Goal: Task Accomplishment & Management: Manage account settings

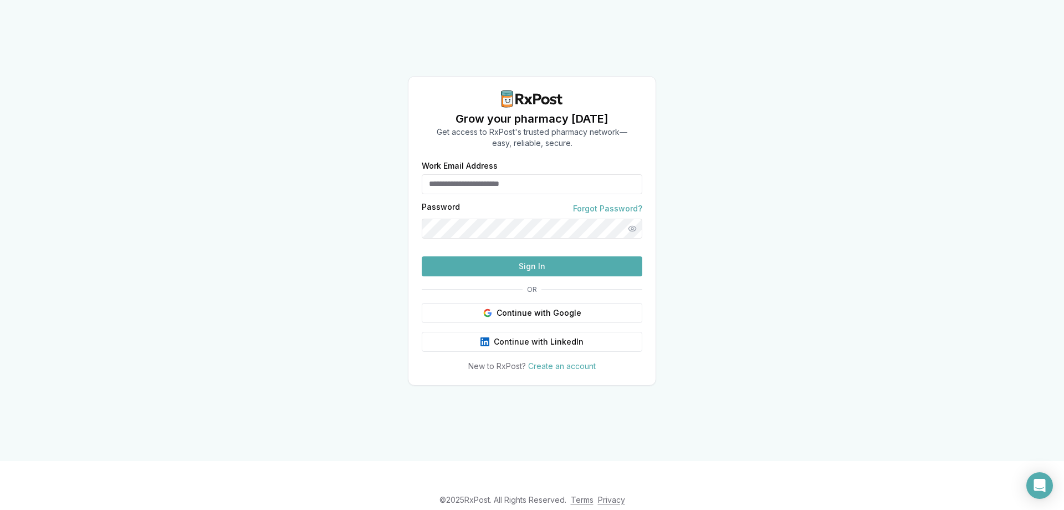
type input "**********"
click at [507, 276] on button "Sign In" at bounding box center [532, 266] width 221 height 20
click at [583, 276] on button "Sign In" at bounding box center [532, 266] width 221 height 20
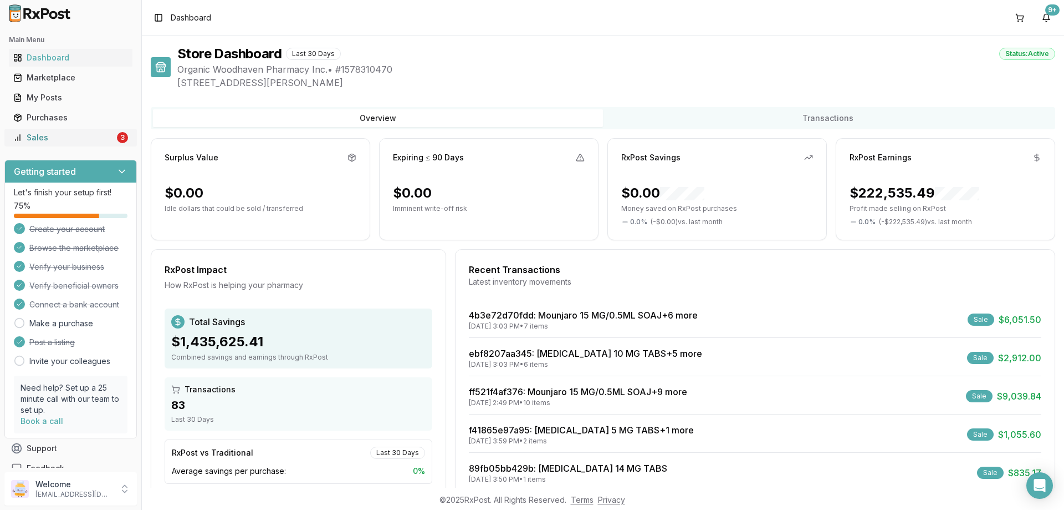
drag, startPoint x: 73, startPoint y: 134, endPoint x: 132, endPoint y: 144, distance: 59.6
click at [73, 135] on div "Sales" at bounding box center [63, 137] width 101 height 11
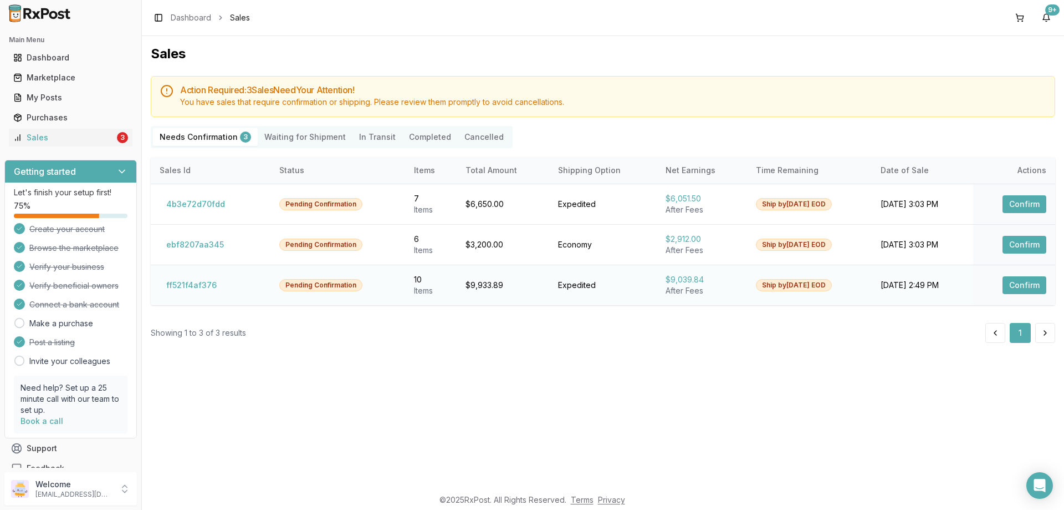
click at [1030, 287] on button "Confirm" at bounding box center [1025, 285] width 44 height 18
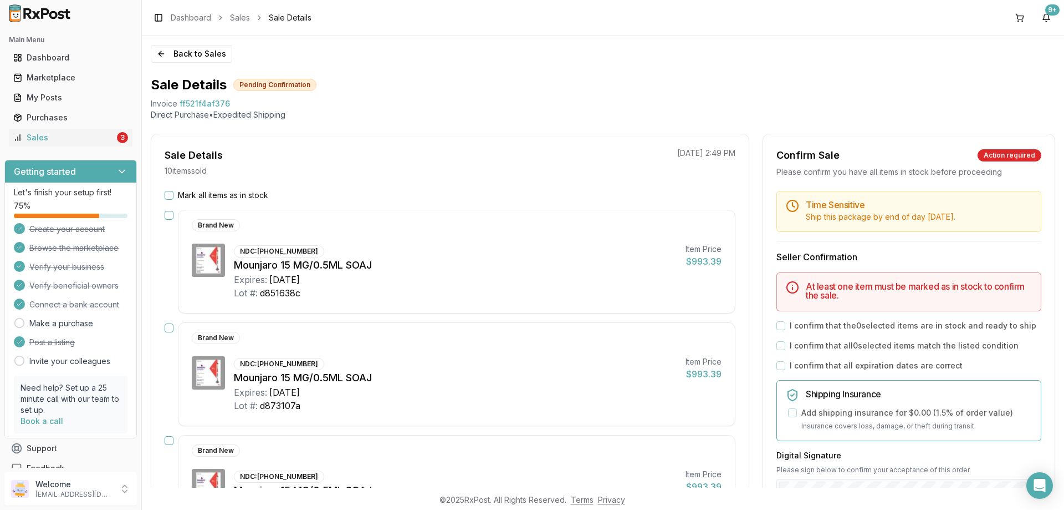
click at [165, 198] on button "Mark all items as in stock" at bounding box center [169, 195] width 9 height 9
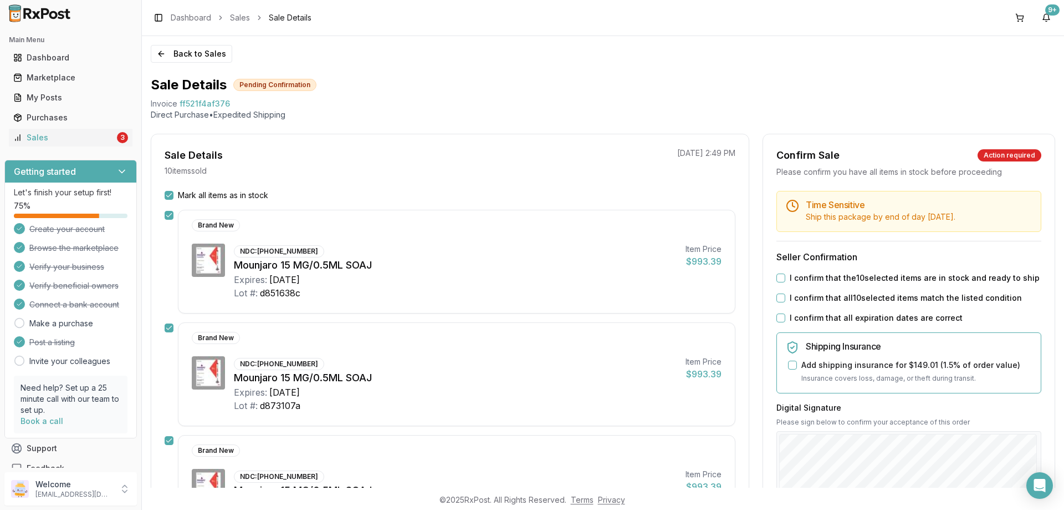
click at [777, 280] on button "I confirm that the 10 selected items are in stock and ready to ship" at bounding box center [781, 277] width 9 height 9
click at [778, 305] on div "Time Sensitive Ship this package by end of day Monday, September 8th . Seller C…" at bounding box center [909, 425] width 292 height 468
click at [778, 299] on button "I confirm that all 10 selected items match the listed condition" at bounding box center [781, 297] width 9 height 9
drag, startPoint x: 780, startPoint y: 315, endPoint x: 785, endPoint y: 318, distance: 5.7
click at [781, 315] on button "I confirm that all expiration dates are correct" at bounding box center [781, 317] width 9 height 9
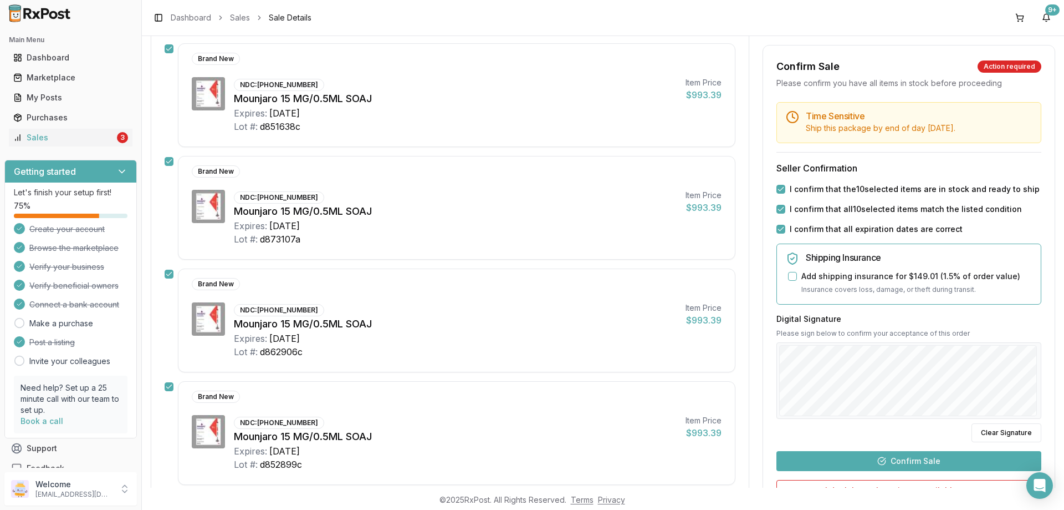
scroll to position [333, 0]
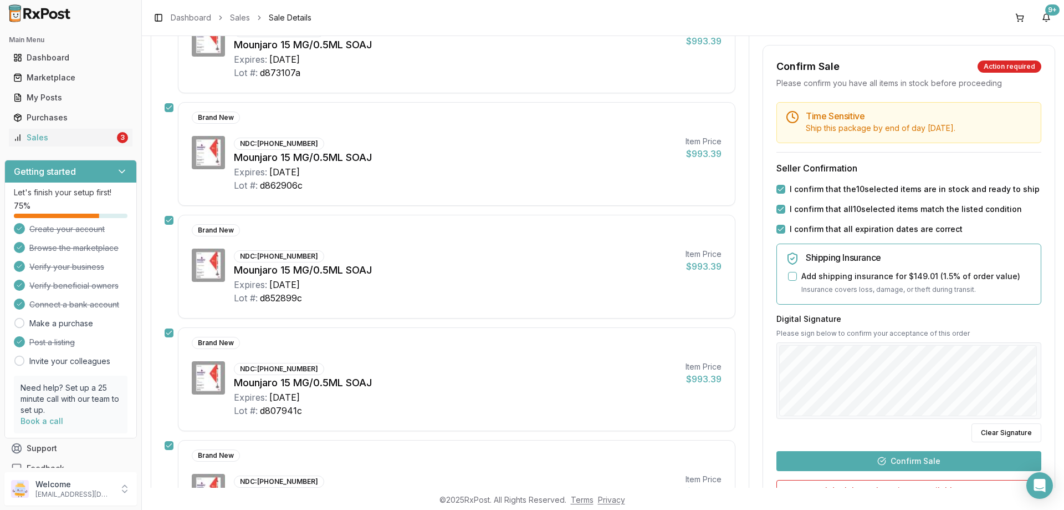
drag, startPoint x: 893, startPoint y: 464, endPoint x: 900, endPoint y: 462, distance: 6.9
click at [895, 464] on button "Confirm Sale" at bounding box center [909, 461] width 265 height 20
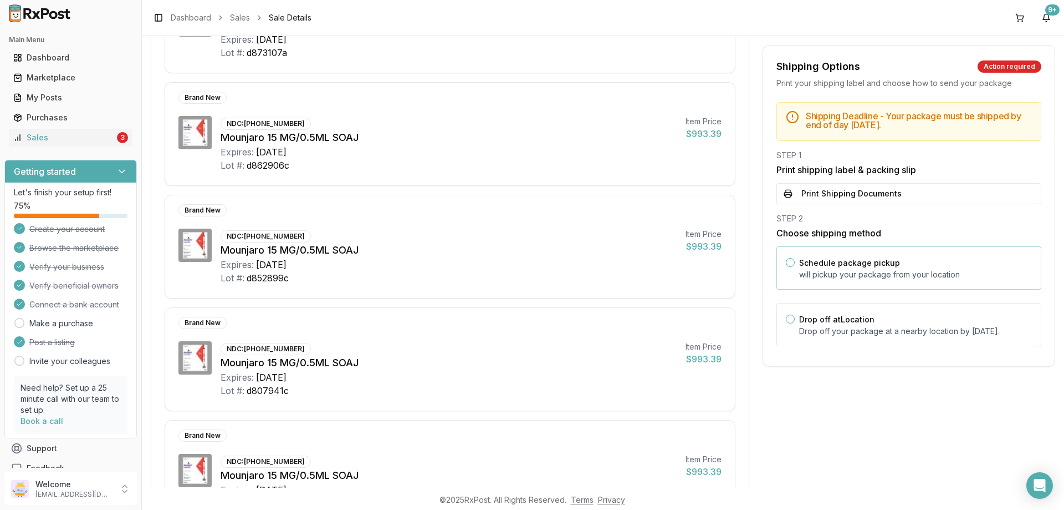
scroll to position [388, 0]
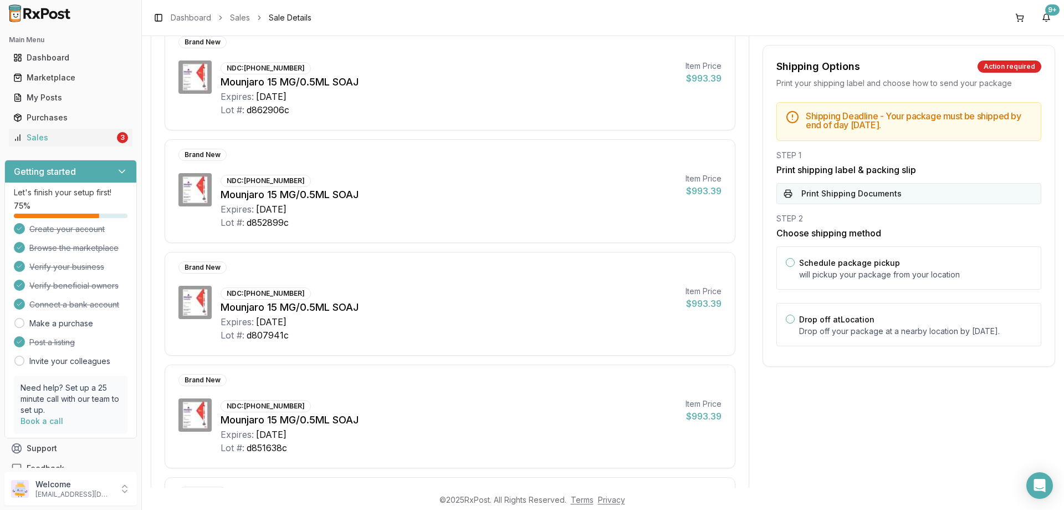
click at [842, 189] on button "Print Shipping Documents" at bounding box center [909, 193] width 265 height 21
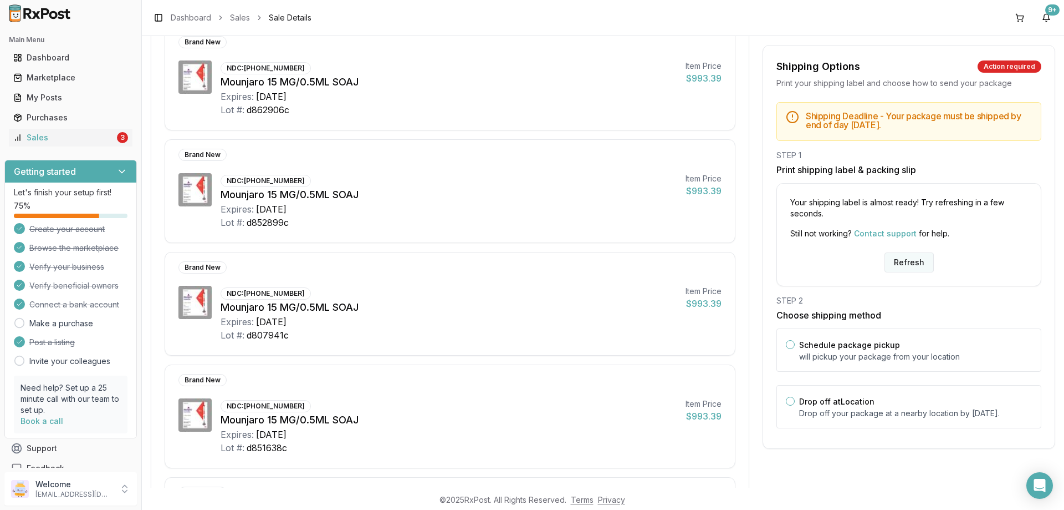
click at [905, 258] on button "Refresh" at bounding box center [909, 262] width 49 height 20
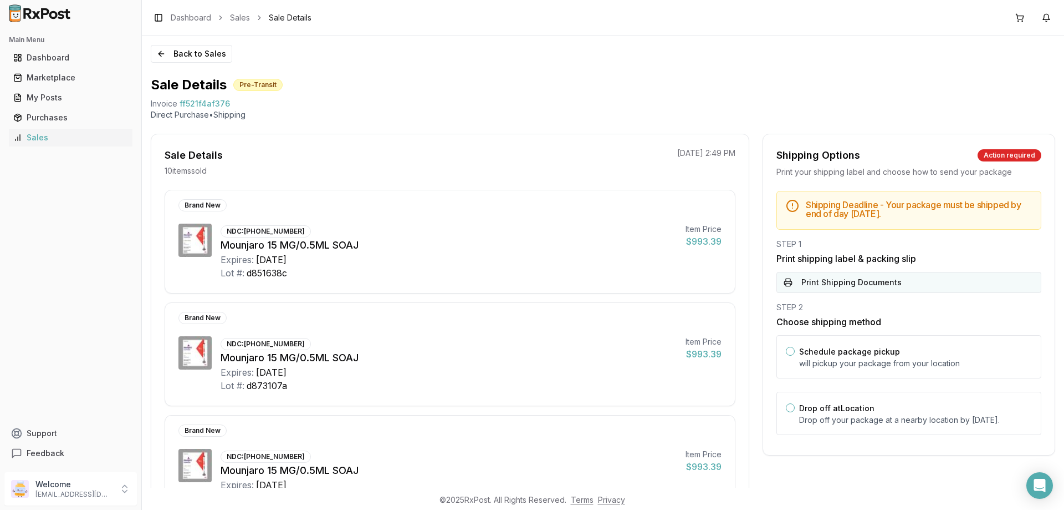
click at [863, 281] on button "Print Shipping Documents" at bounding box center [909, 282] width 265 height 21
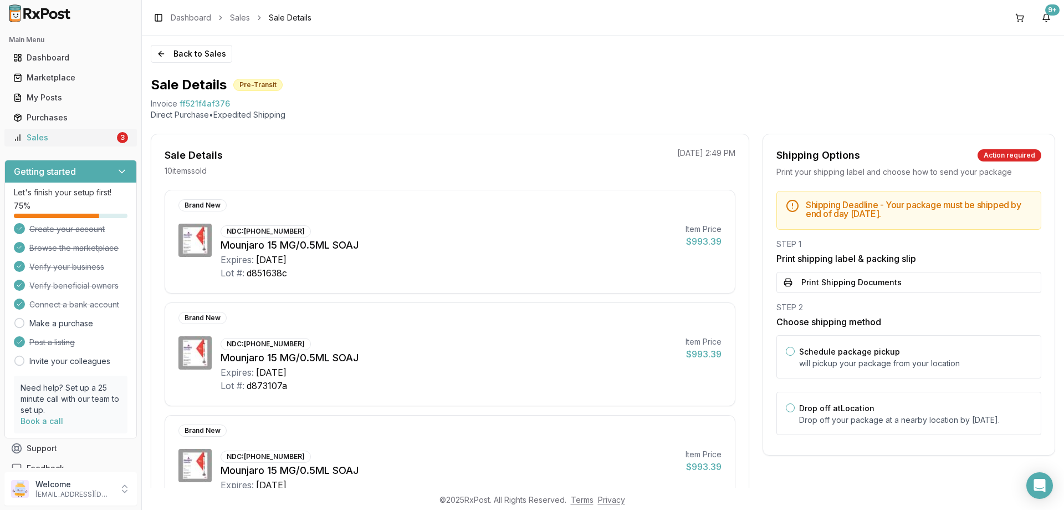
click at [79, 131] on link "Sales 3" at bounding box center [71, 138] width 124 height 20
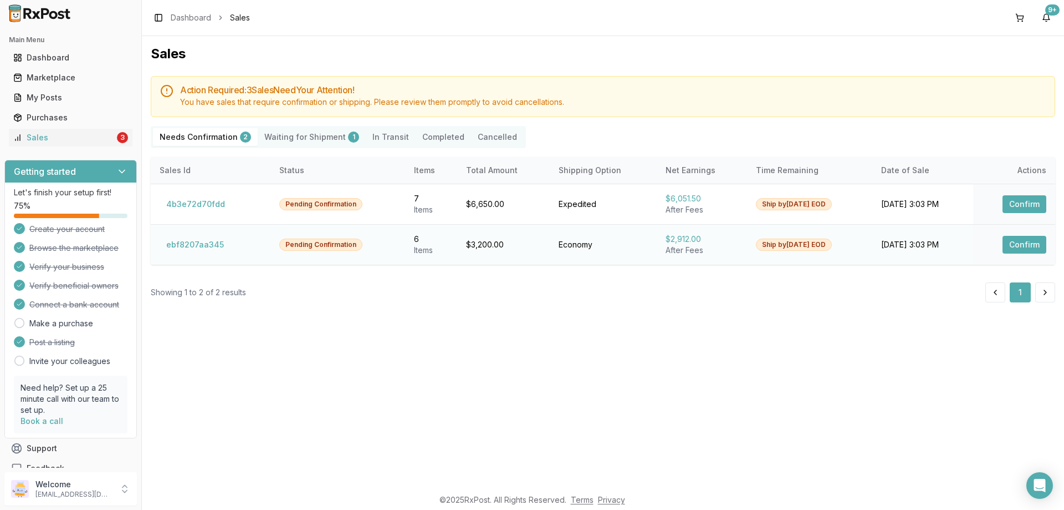
click at [1013, 241] on button "Confirm" at bounding box center [1025, 245] width 44 height 18
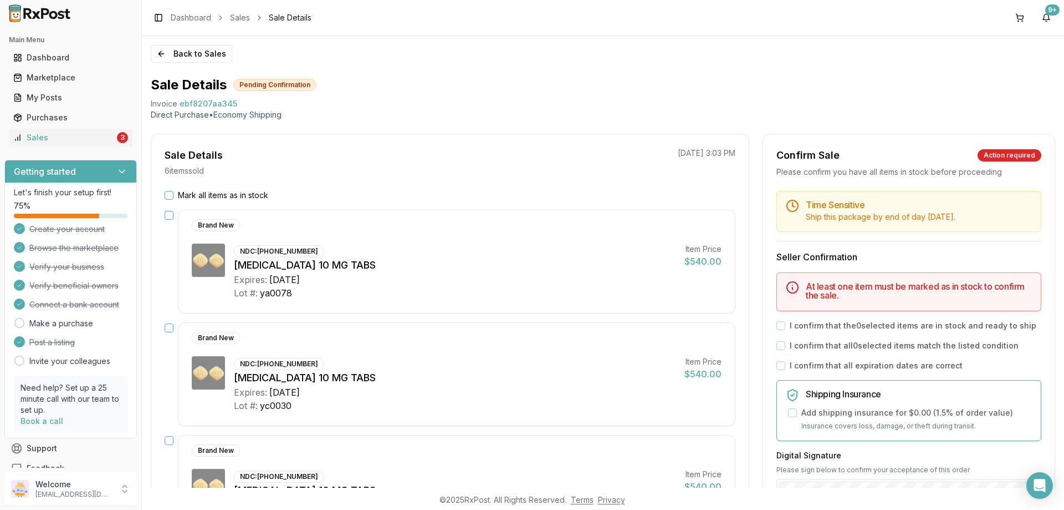
click at [171, 191] on button "Mark all items as in stock" at bounding box center [169, 195] width 9 height 9
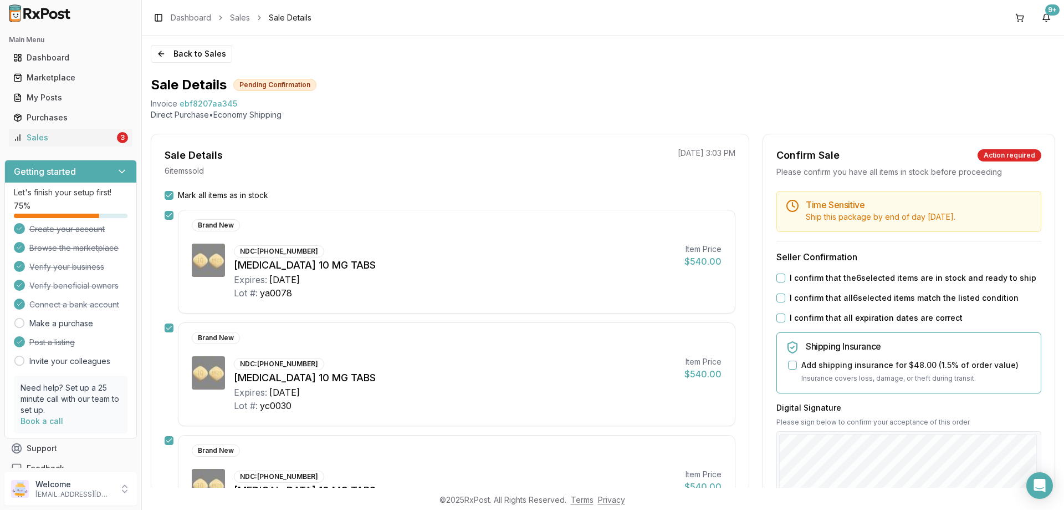
scroll to position [166, 0]
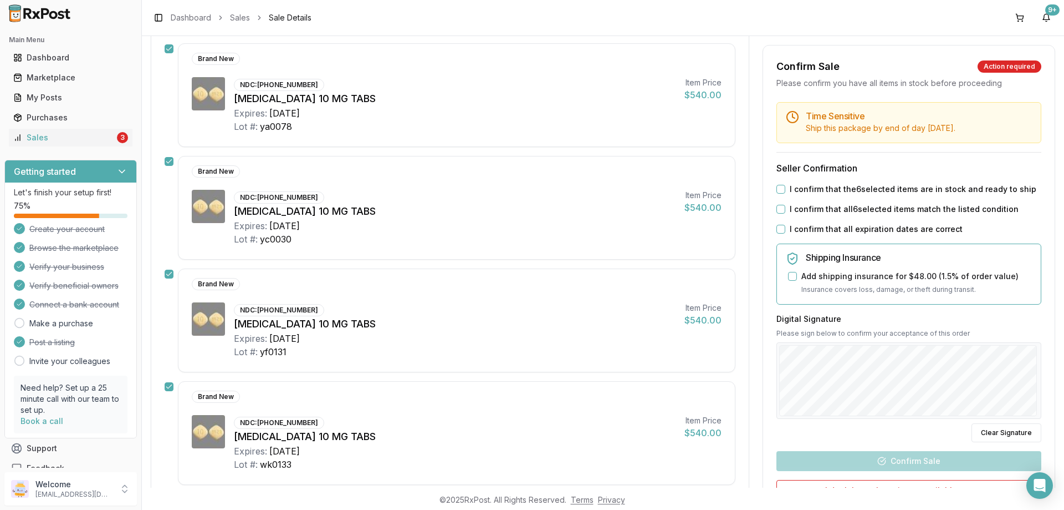
click at [777, 190] on button "I confirm that the 6 selected items are in stock and ready to ship" at bounding box center [781, 189] width 9 height 9
drag, startPoint x: 778, startPoint y: 207, endPoint x: 778, endPoint y: 220, distance: 12.8
click at [778, 209] on button "I confirm that all 6 selected items match the listed condition" at bounding box center [781, 209] width 9 height 9
click at [780, 227] on div "Time Sensitive Ship this package by end of day Thursday, September 11th . Selle…" at bounding box center [909, 336] width 292 height 468
drag, startPoint x: 780, startPoint y: 228, endPoint x: 820, endPoint y: 328, distance: 108.2
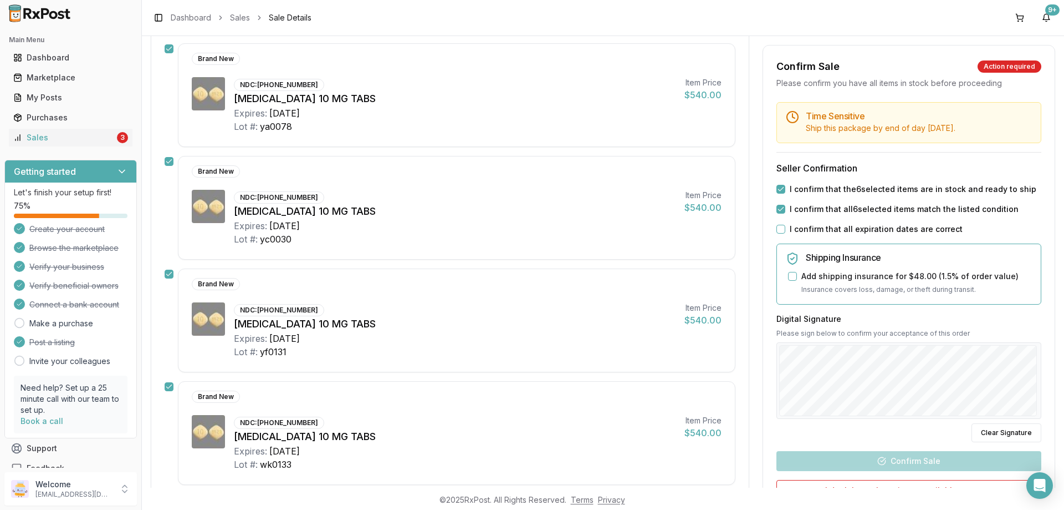
click at [780, 228] on button "I confirm that all expiration dates are correct" at bounding box center [781, 229] width 9 height 9
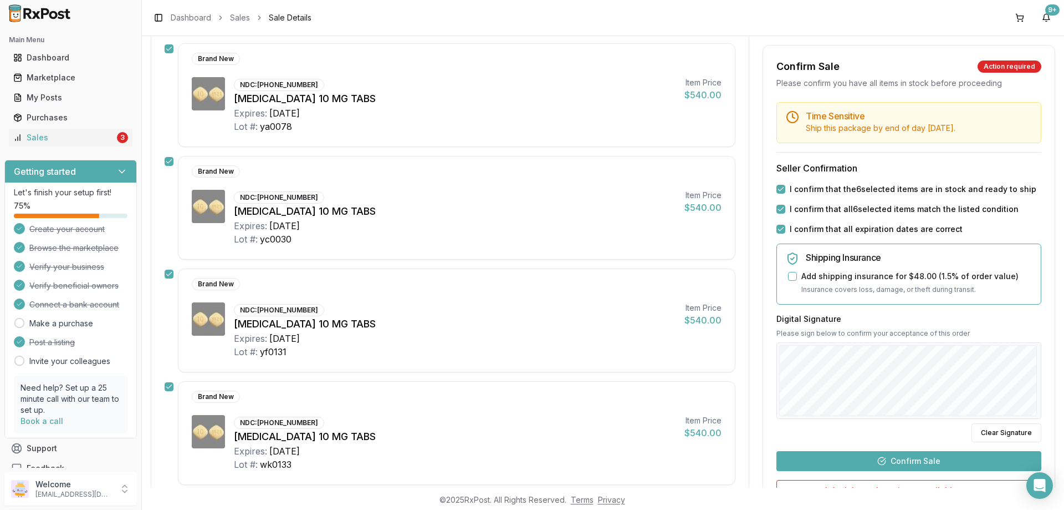
click at [870, 456] on button "Confirm Sale" at bounding box center [909, 461] width 265 height 20
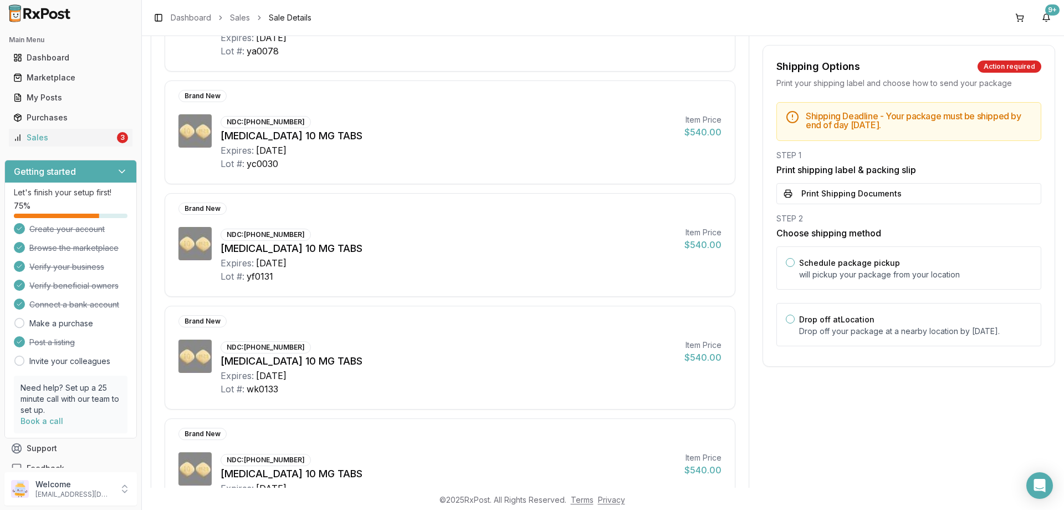
scroll to position [277, 0]
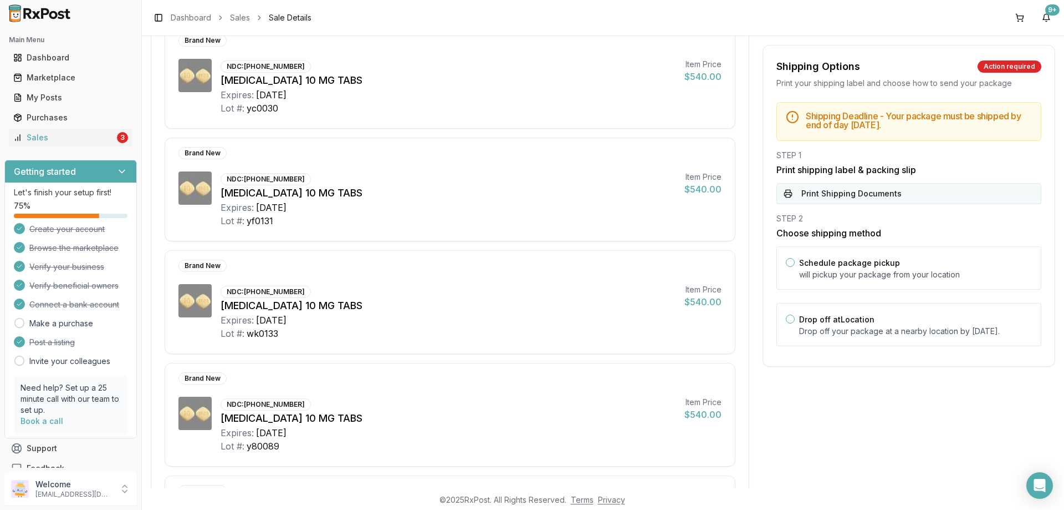
click at [837, 196] on button "Print Shipping Documents" at bounding box center [909, 193] width 265 height 21
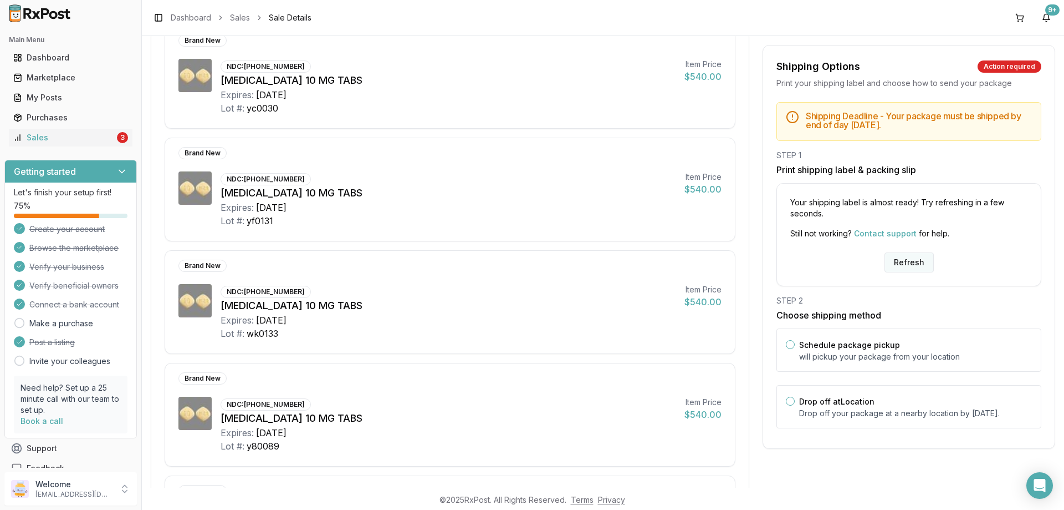
click at [893, 263] on button "Refresh" at bounding box center [909, 262] width 49 height 20
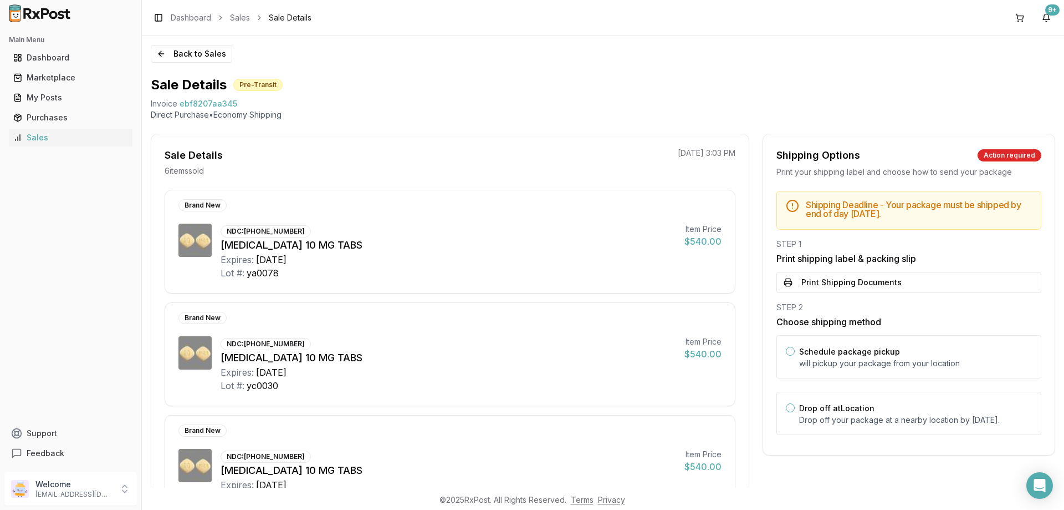
click at [819, 281] on button "Print Shipping Documents" at bounding box center [909, 282] width 265 height 21
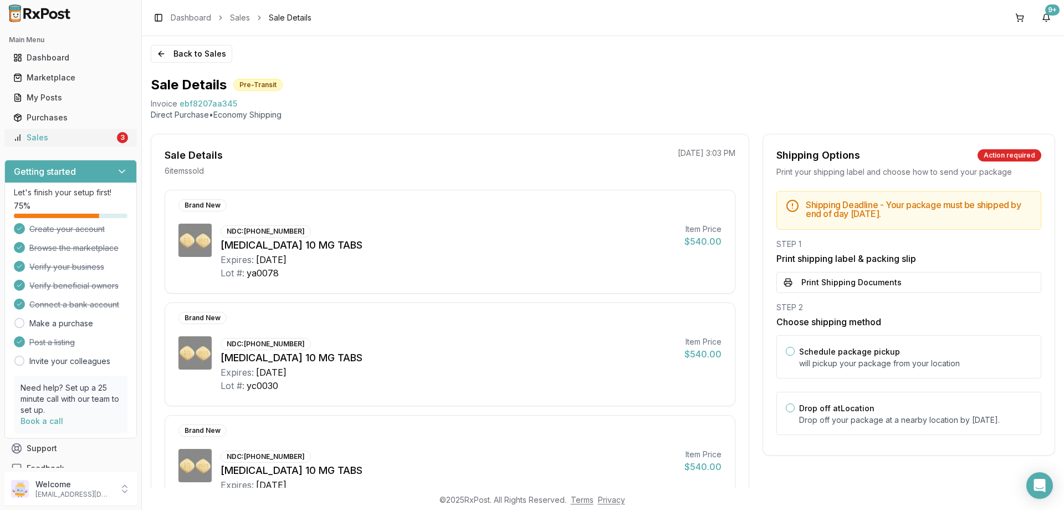
click at [72, 143] on link "Sales 3" at bounding box center [71, 138] width 124 height 20
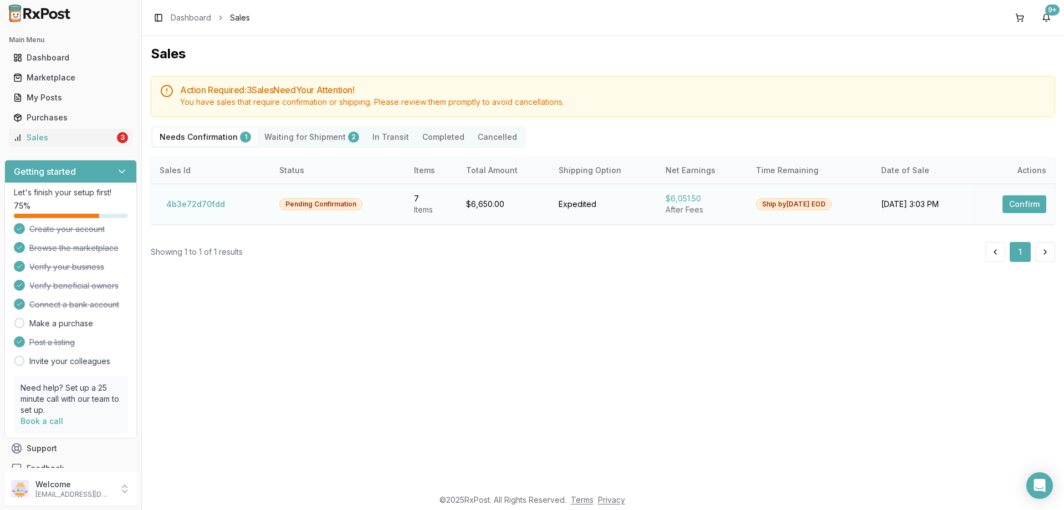
click at [1024, 208] on button "Confirm" at bounding box center [1025, 204] width 44 height 18
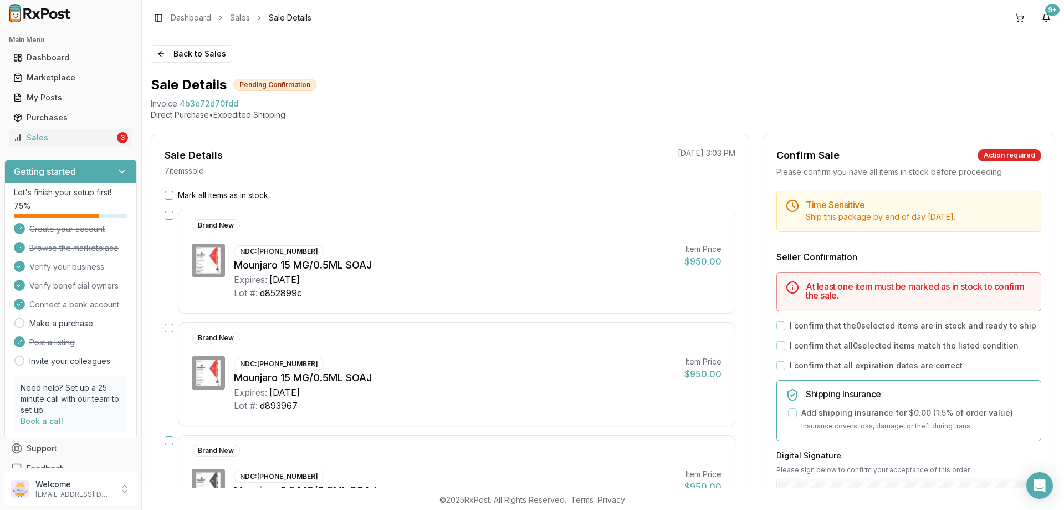
click at [179, 196] on label "Mark all items as in stock" at bounding box center [223, 195] width 90 height 11
click at [174, 196] on button "Mark all items as in stock" at bounding box center [169, 195] width 9 height 9
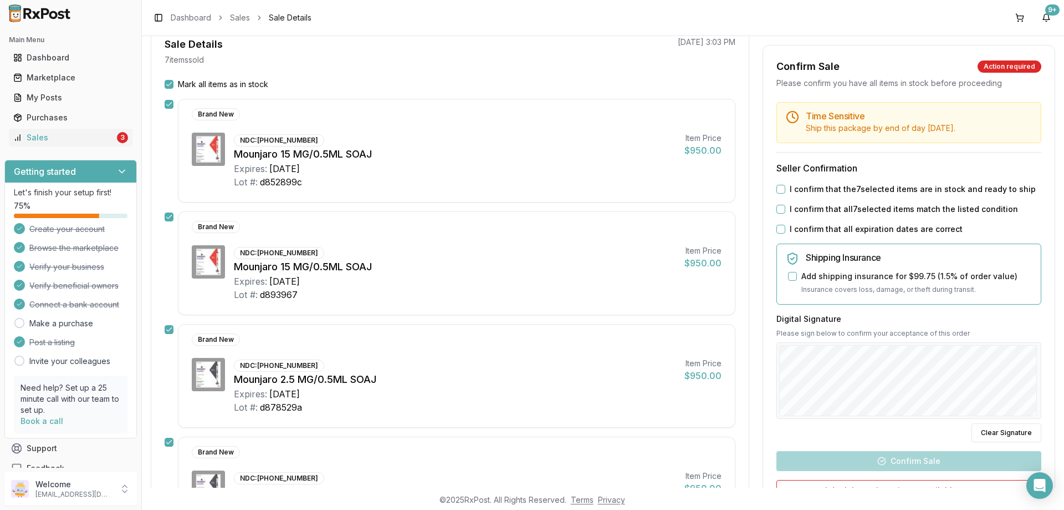
scroll to position [166, 0]
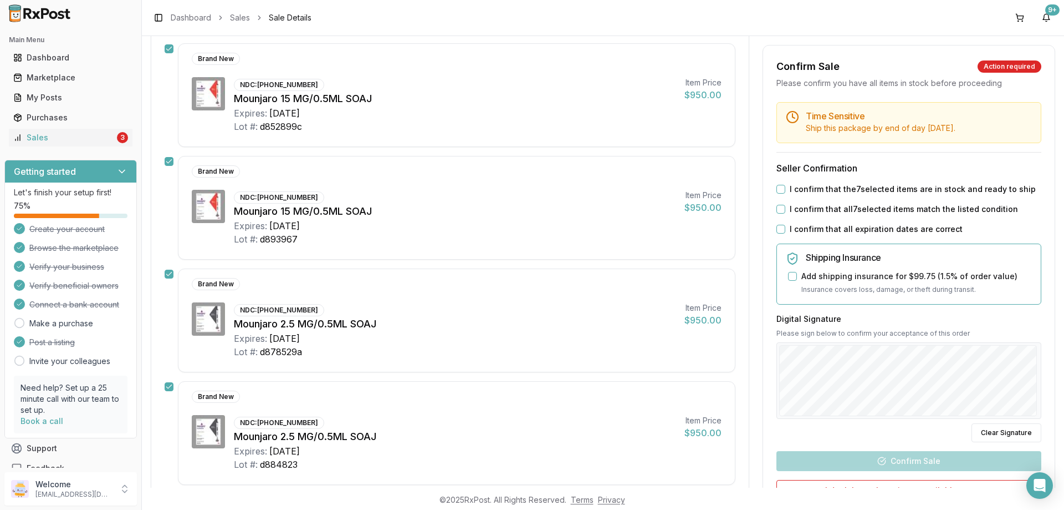
click at [778, 186] on button "I confirm that the 7 selected items are in stock and ready to ship" at bounding box center [781, 189] width 9 height 9
click at [778, 215] on div "Time Sensitive Ship this package by end of day [DATE] . Seller Confirmation I c…" at bounding box center [909, 336] width 292 height 468
click at [780, 213] on div "I confirm that all 7 selected items match the listed condition" at bounding box center [909, 208] width 265 height 11
drag, startPoint x: 777, startPoint y: 233, endPoint x: 773, endPoint y: 210, distance: 24.2
click at [777, 232] on div "I confirm that all expiration dates are correct" at bounding box center [909, 228] width 265 height 11
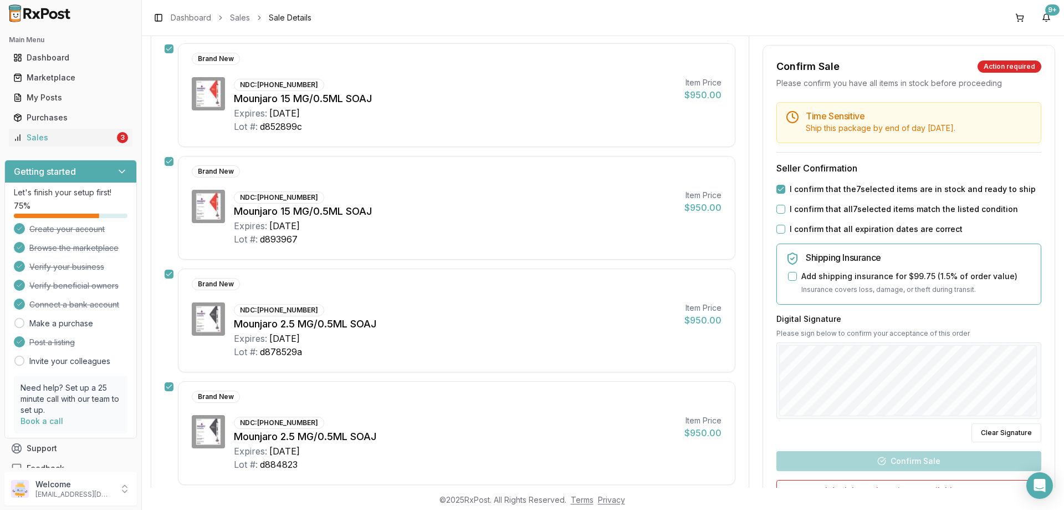
drag, startPoint x: 773, startPoint y: 206, endPoint x: 779, endPoint y: 213, distance: 9.5
click at [777, 206] on div "I confirm that all 7 selected items match the listed condition" at bounding box center [909, 208] width 265 height 11
drag, startPoint x: 776, startPoint y: 210, endPoint x: 775, endPoint y: 231, distance: 21.7
click at [777, 211] on button "I confirm that all 7 selected items match the listed condition" at bounding box center [781, 209] width 9 height 9
click at [775, 236] on div "Time Sensitive Ship this package by end of day [DATE] . Seller Confirmation I c…" at bounding box center [909, 336] width 292 height 468
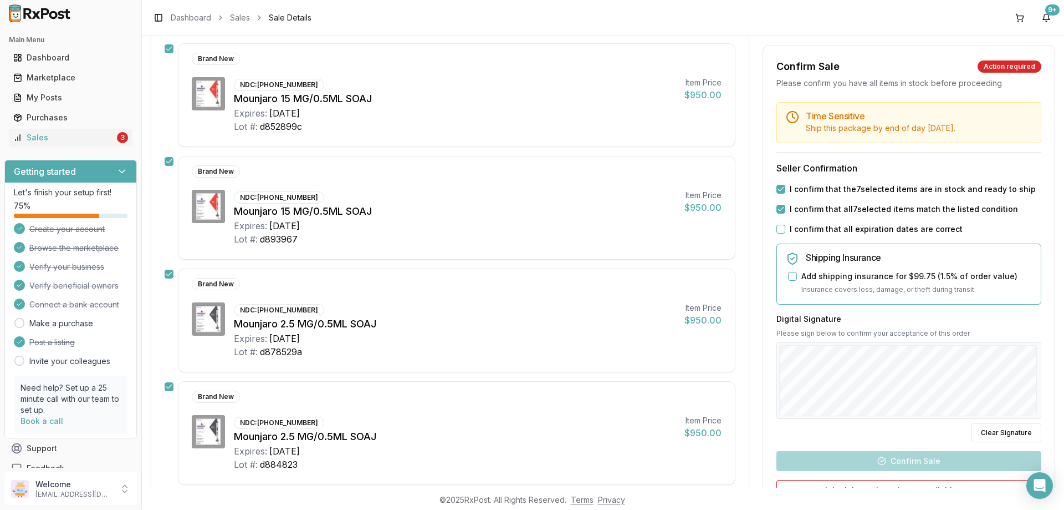
drag, startPoint x: 780, startPoint y: 228, endPoint x: 817, endPoint y: 312, distance: 91.4
click at [780, 228] on button "I confirm that all expiration dates are correct" at bounding box center [781, 229] width 9 height 9
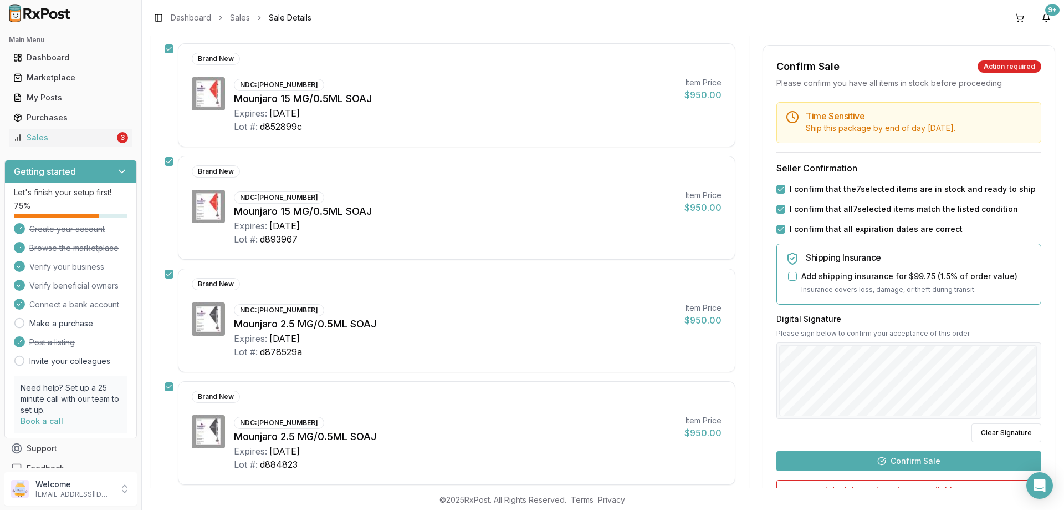
drag, startPoint x: 880, startPoint y: 460, endPoint x: 882, endPoint y: 452, distance: 8.5
click at [882, 460] on button "Confirm Sale" at bounding box center [909, 461] width 265 height 20
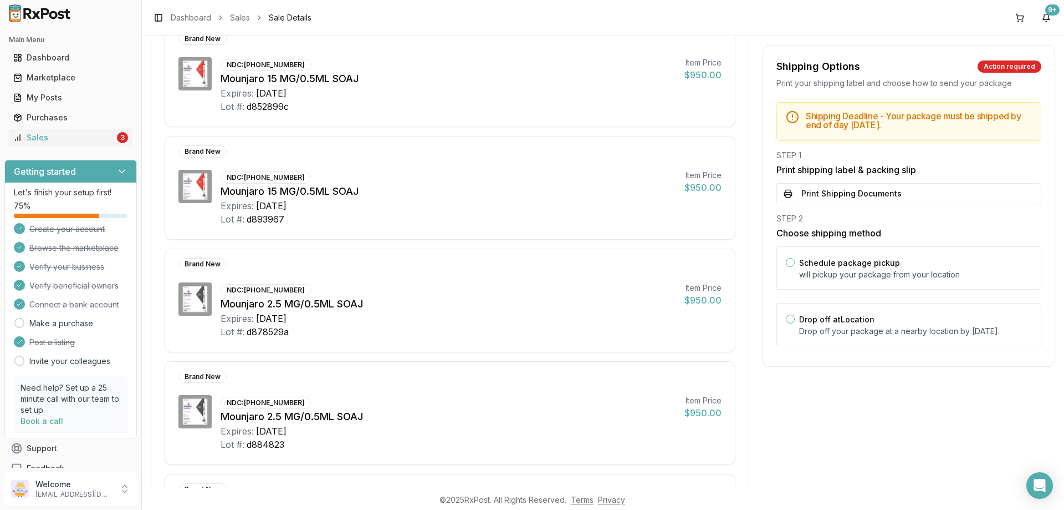
click at [829, 202] on button "Print Shipping Documents" at bounding box center [909, 193] width 265 height 21
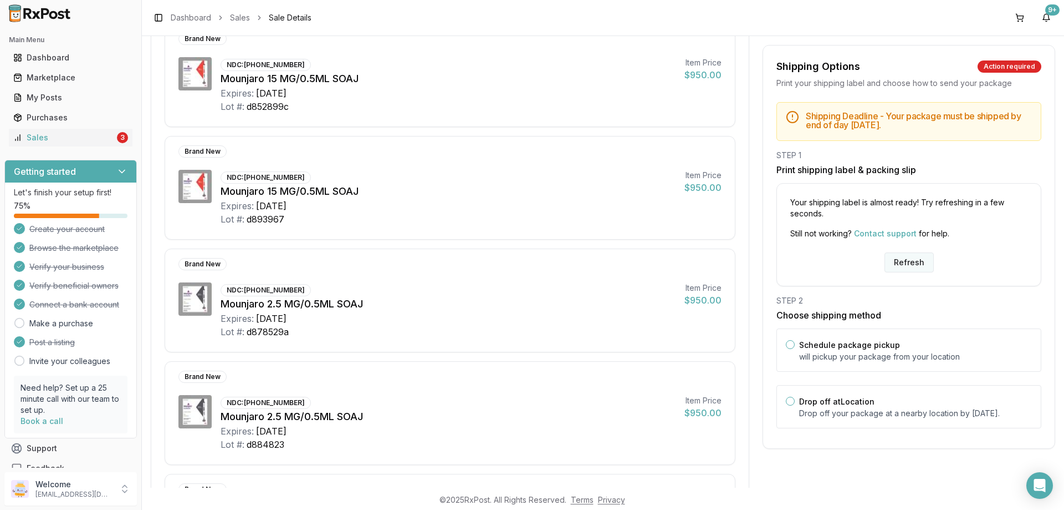
click at [910, 265] on button "Refresh" at bounding box center [909, 262] width 49 height 20
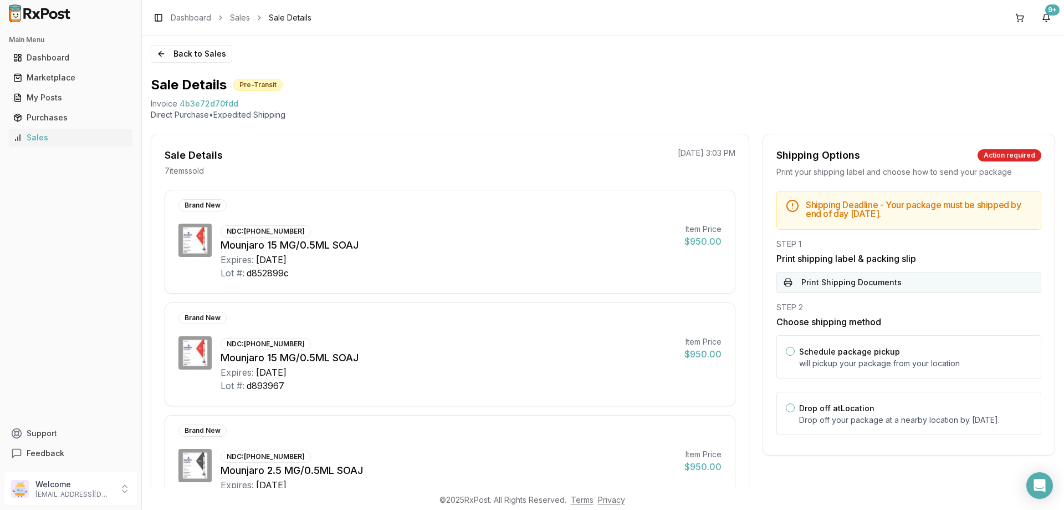
drag, startPoint x: 892, startPoint y: 285, endPoint x: 873, endPoint y: 288, distance: 18.5
click at [890, 286] on button "Print Shipping Documents" at bounding box center [909, 282] width 265 height 21
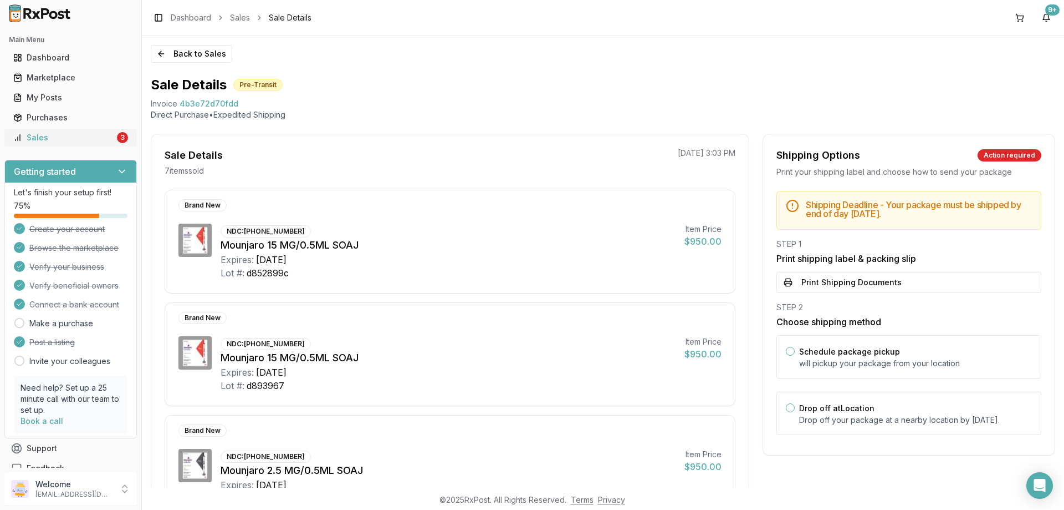
click at [106, 139] on div "Sales" at bounding box center [63, 137] width 101 height 11
